Goal: Task Accomplishment & Management: Manage account settings

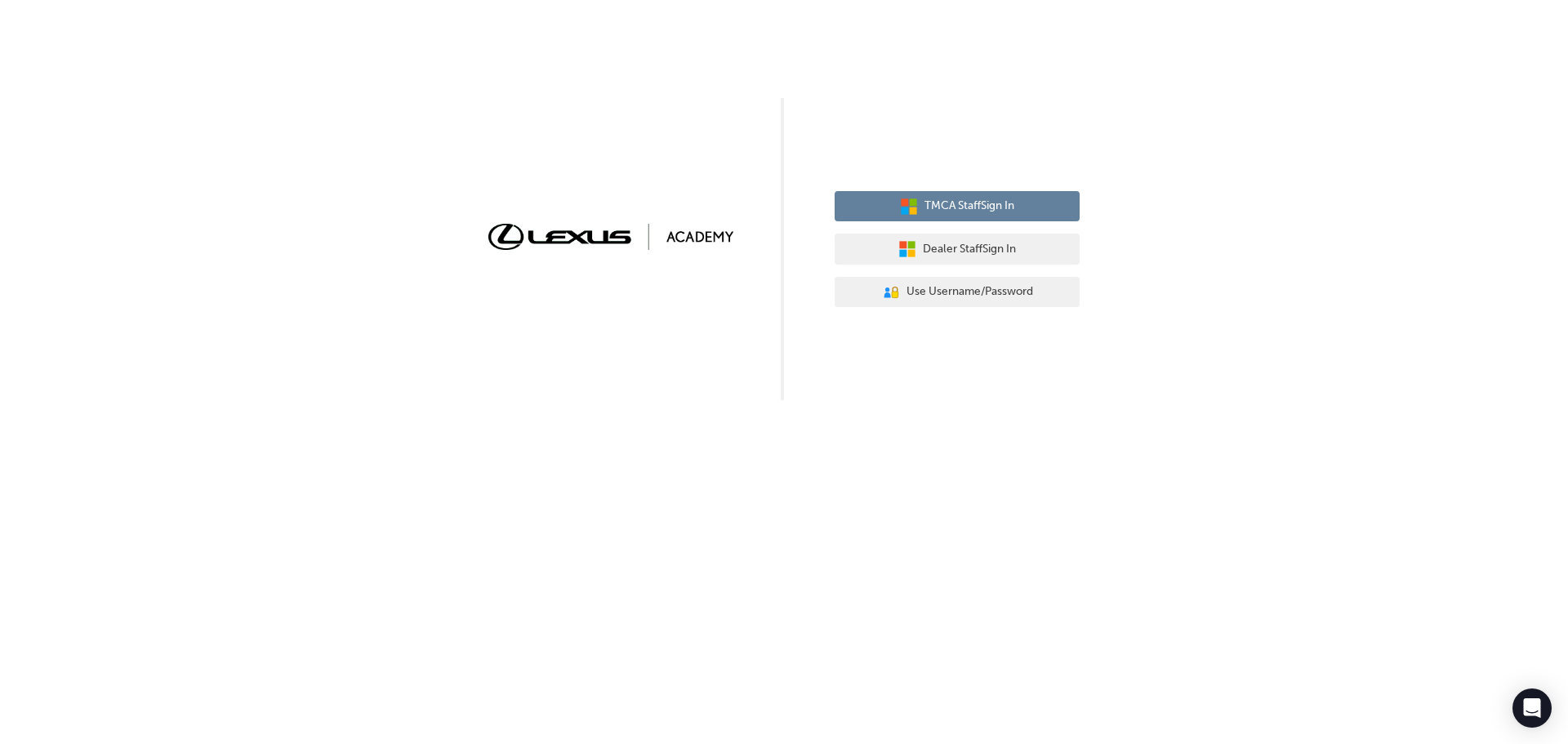
click at [931, 200] on span "TMCA Staff Sign In" at bounding box center [969, 205] width 89 height 18
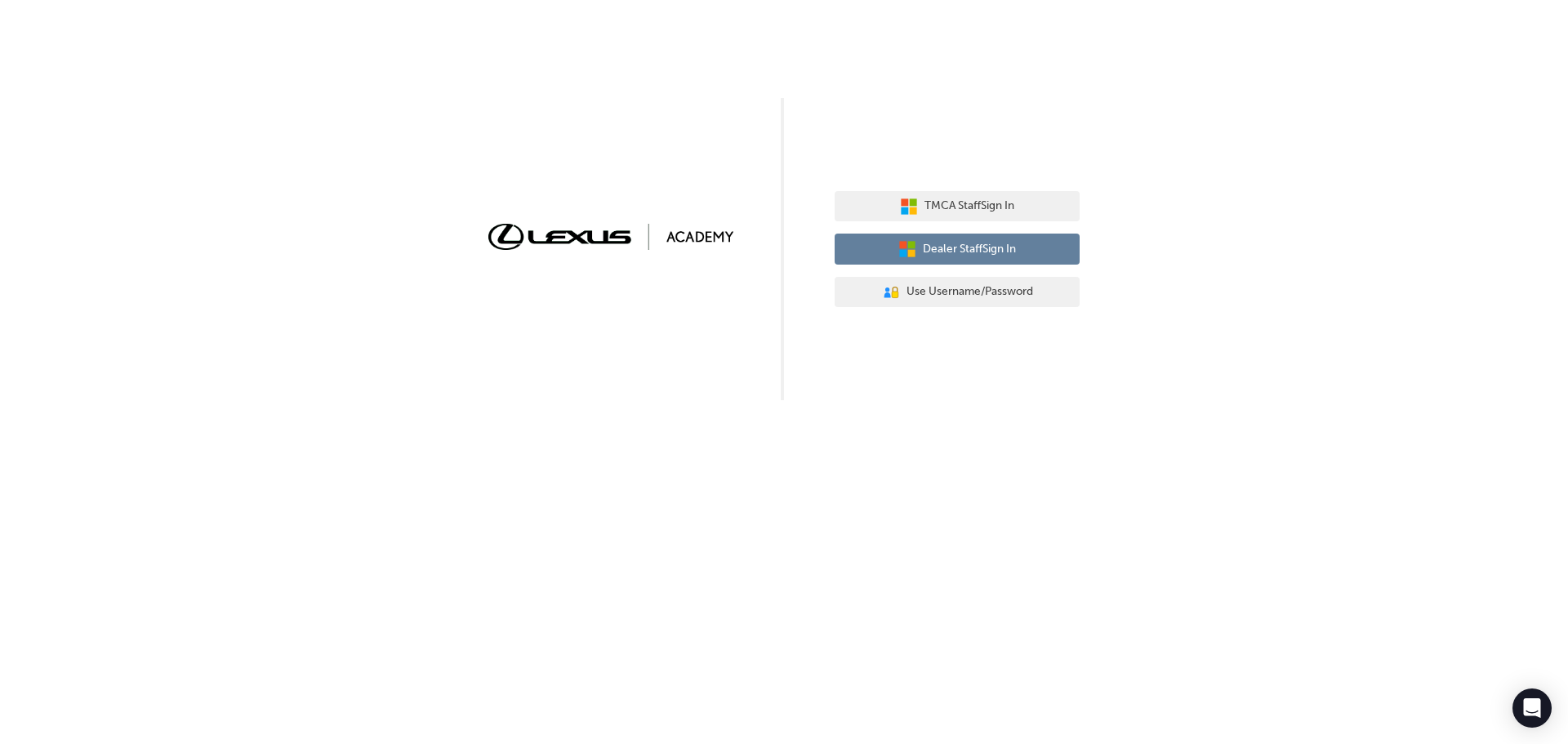
click at [916, 246] on button "Dealer Staff Sign In" at bounding box center [956, 248] width 245 height 31
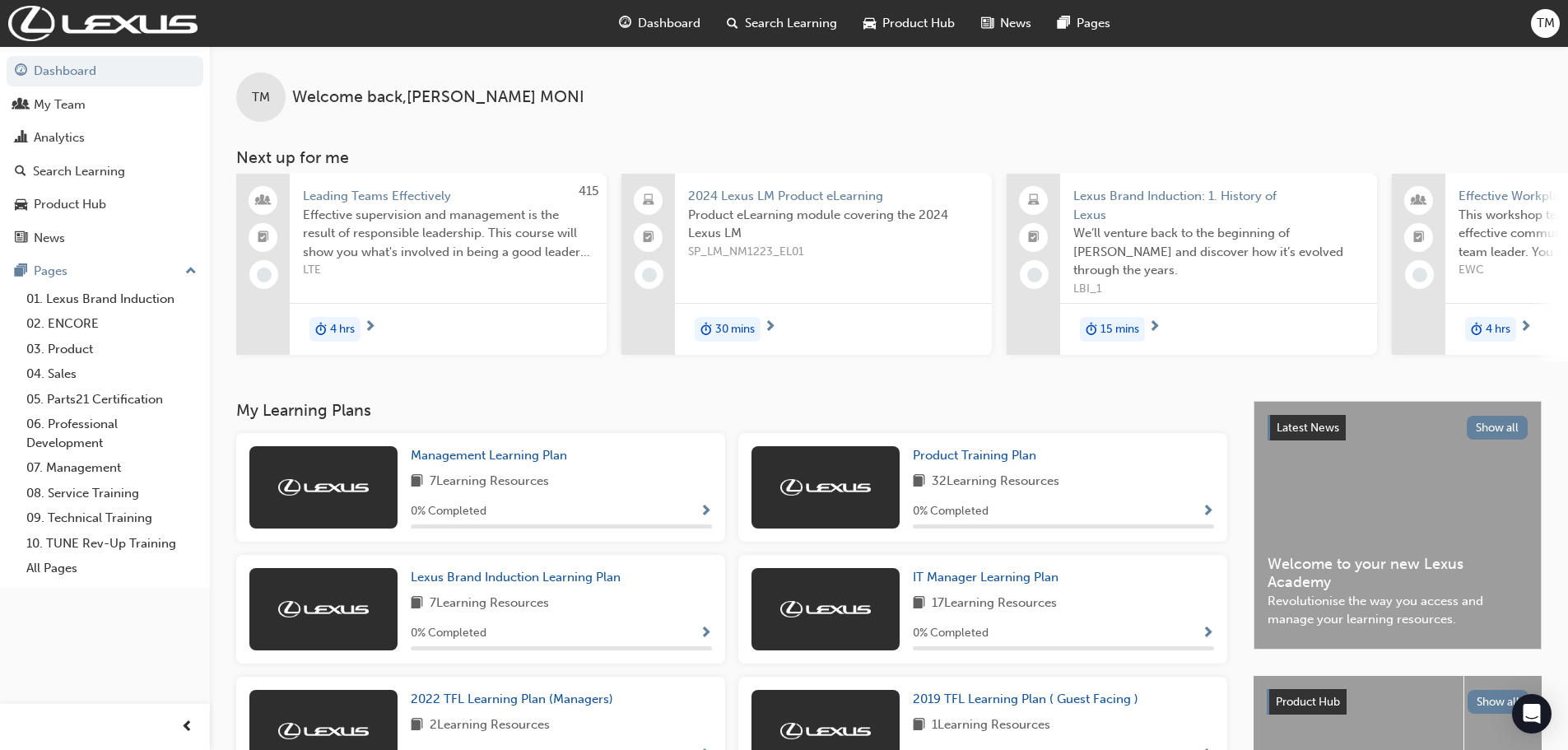
drag, startPoint x: 0, startPoint y: 0, endPoint x: 538, endPoint y: 346, distance: 639.7
click at [1540, 28] on span "TM" at bounding box center [1545, 23] width 18 height 19
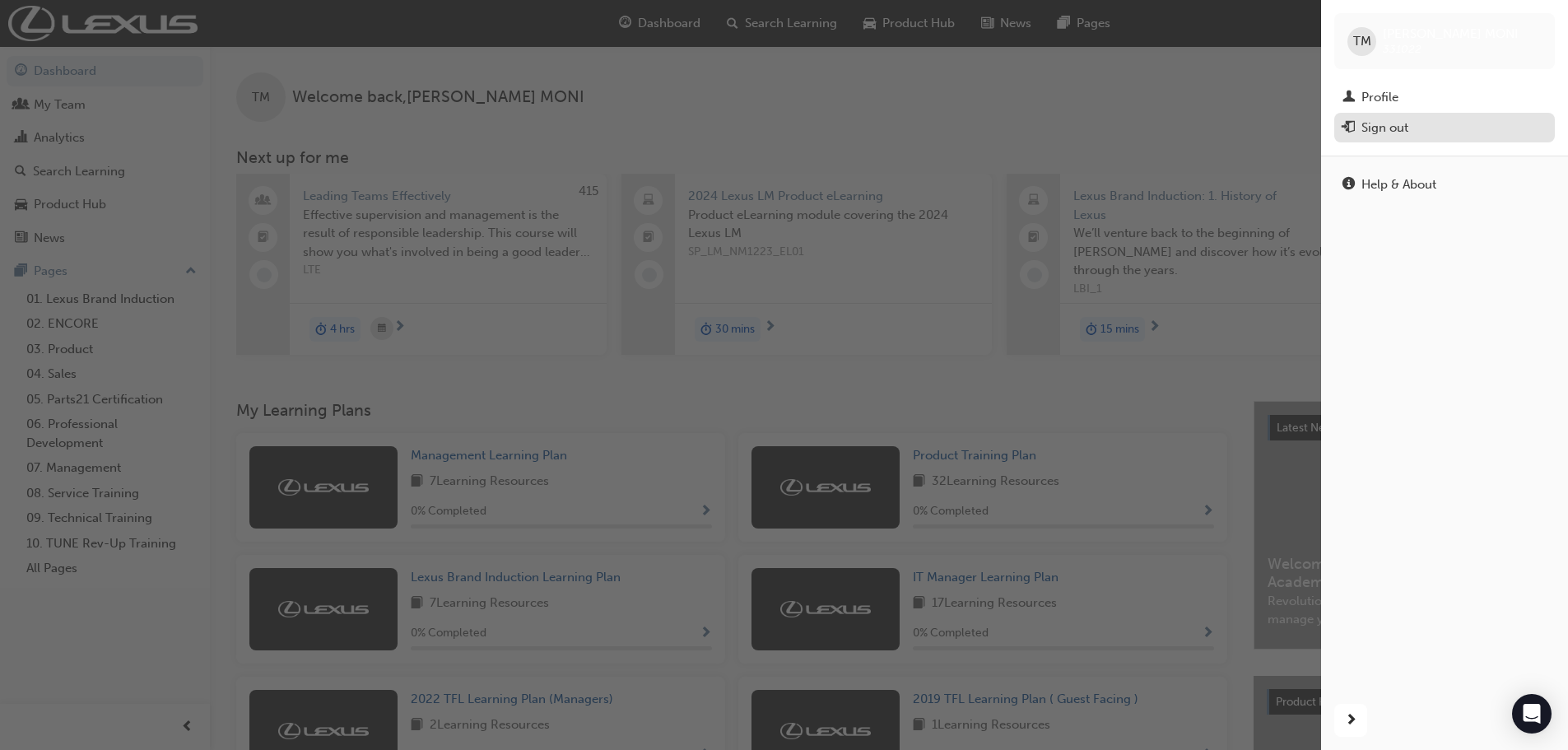
click at [1382, 126] on div "Sign out" at bounding box center [1384, 127] width 47 height 19
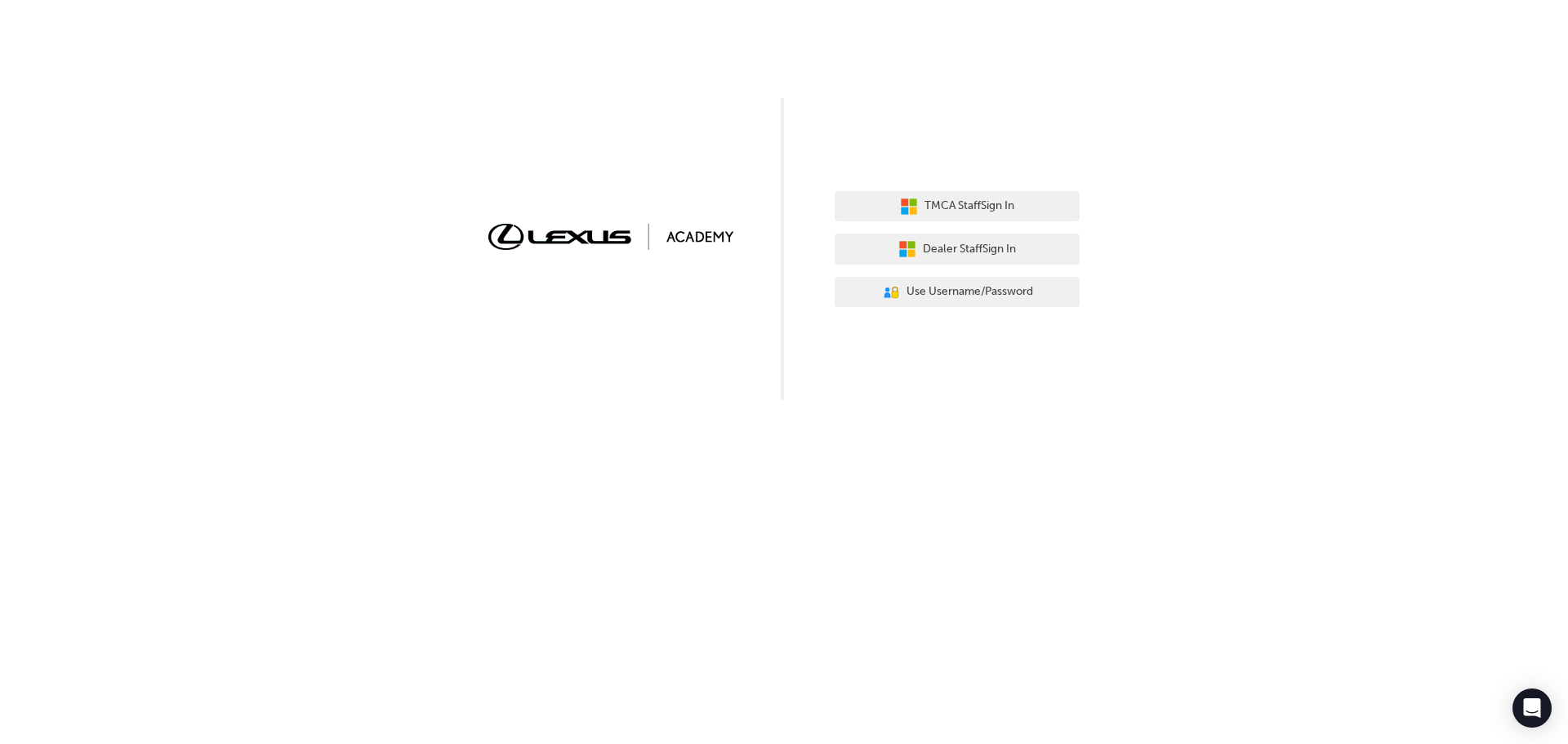
click at [1259, 102] on div "TMCA Staff Sign In Dealer Staff Sign In User Authentication Icon - Blue Person,…" at bounding box center [784, 200] width 1568 height 400
